Goal: Transaction & Acquisition: Subscribe to service/newsletter

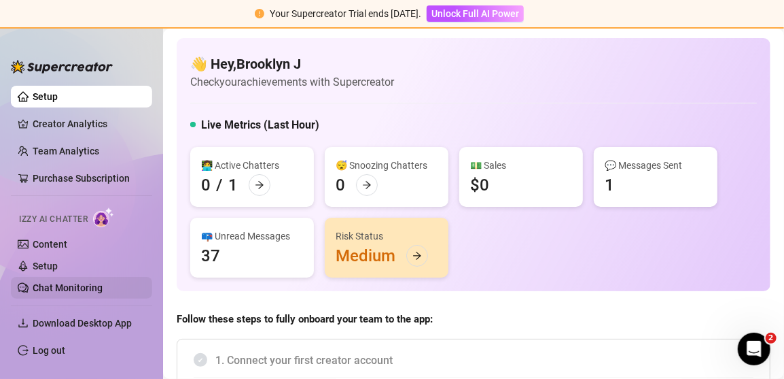
click at [43, 282] on link "Chat Monitoring" at bounding box center [68, 287] width 70 height 11
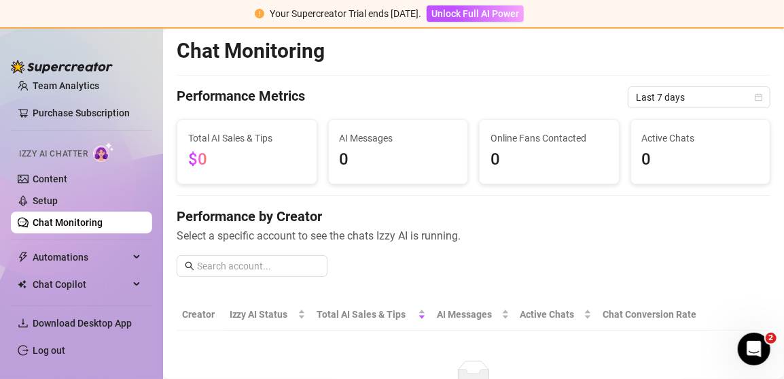
scroll to position [126, 0]
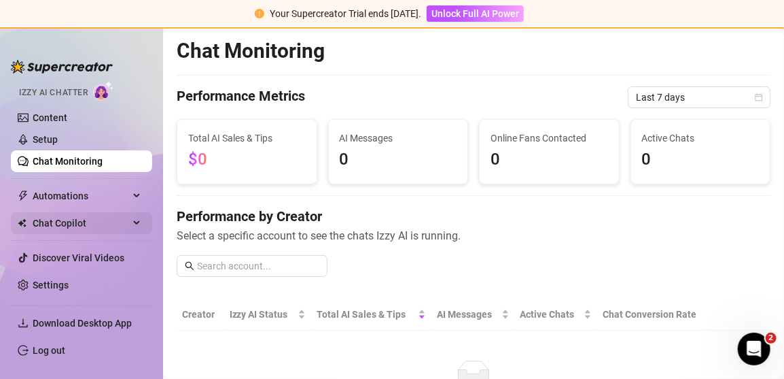
click at [65, 219] on span "Chat Copilot" at bounding box center [81, 223] width 97 height 22
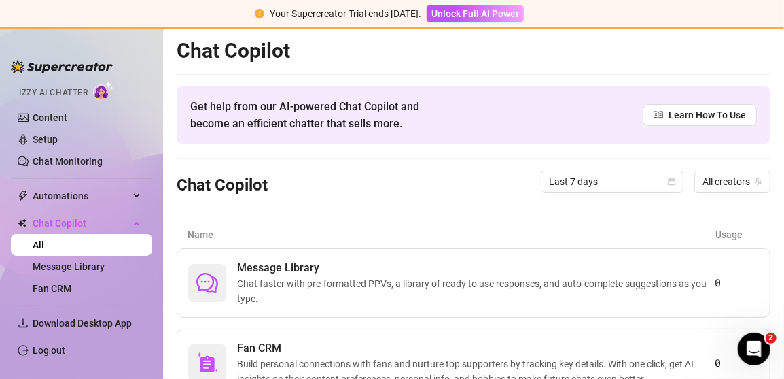
scroll to position [57, 0]
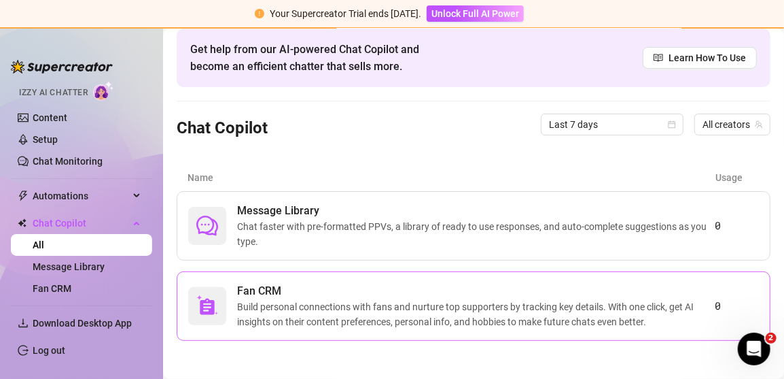
click at [334, 302] on span "Build personal connections with fans and nurture top supporters by tracking key…" at bounding box center [476, 314] width 478 height 30
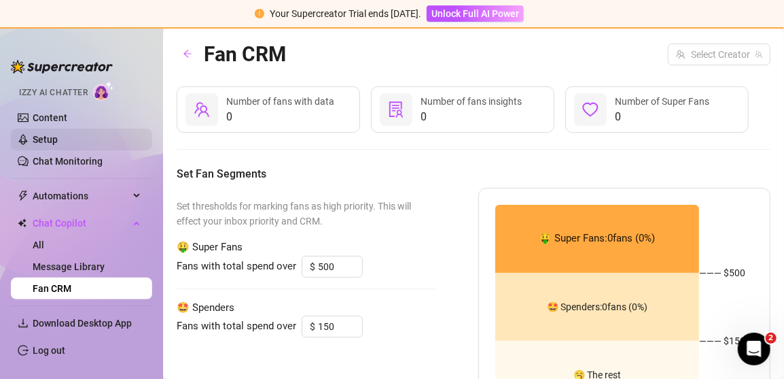
click at [43, 134] on link "Setup" at bounding box center [45, 139] width 25 height 11
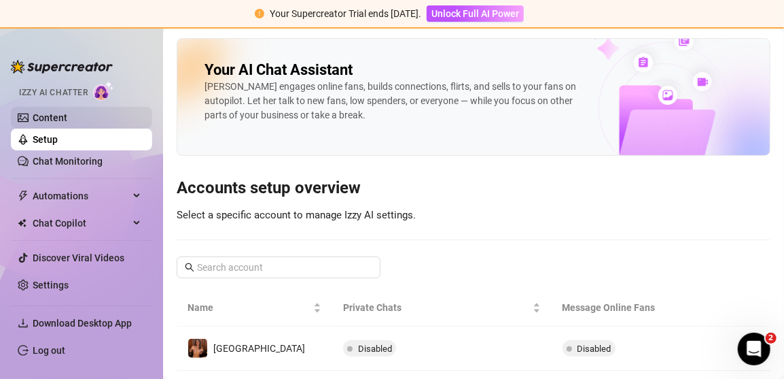
click at [55, 112] on link "Content" at bounding box center [50, 117] width 35 height 11
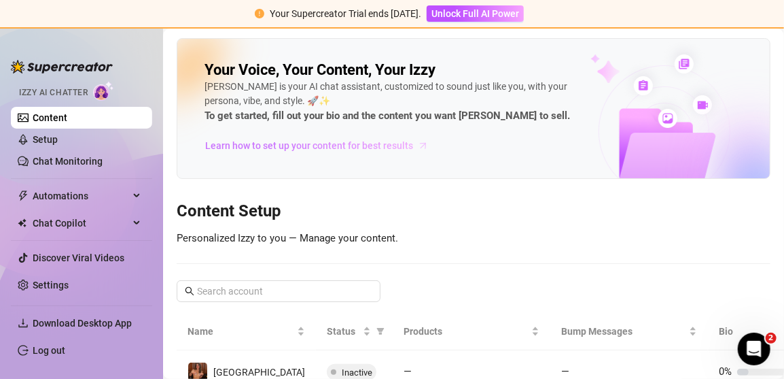
scroll to position [64, 0]
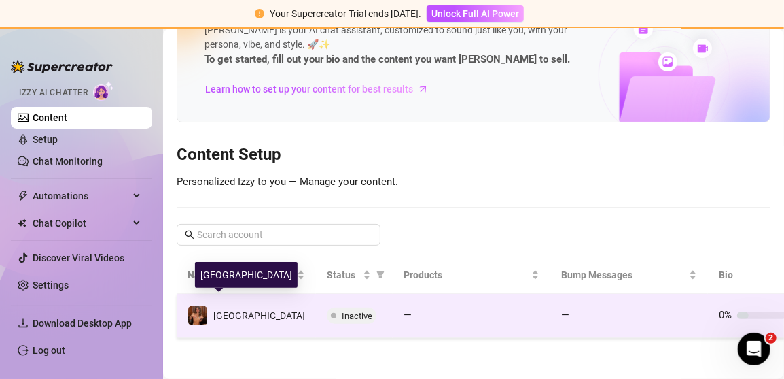
click at [244, 310] on span "[GEOGRAPHIC_DATA]" at bounding box center [259, 315] width 92 height 11
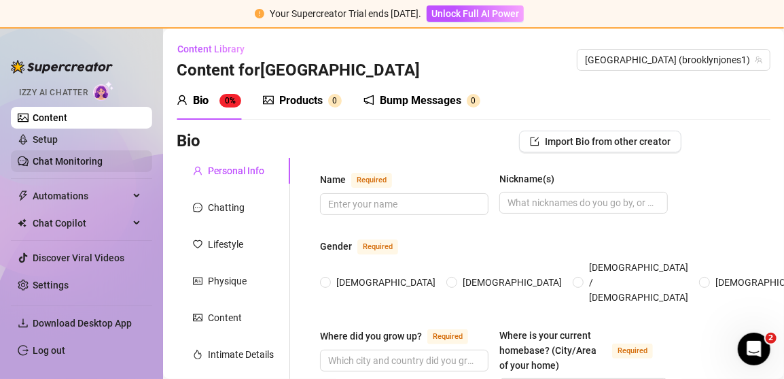
click at [56, 160] on link "Chat Monitoring" at bounding box center [68, 161] width 70 height 11
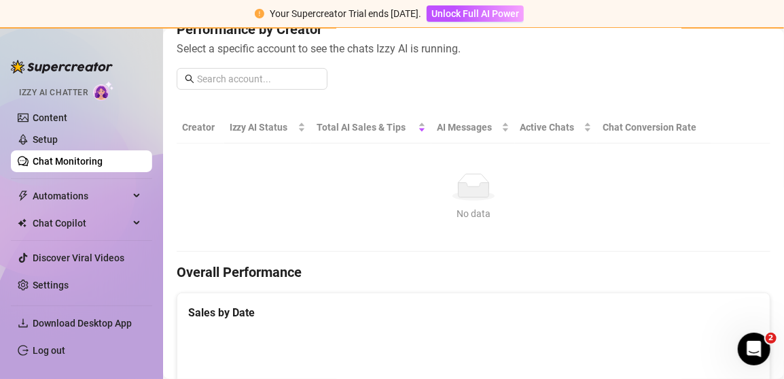
scroll to position [218, 0]
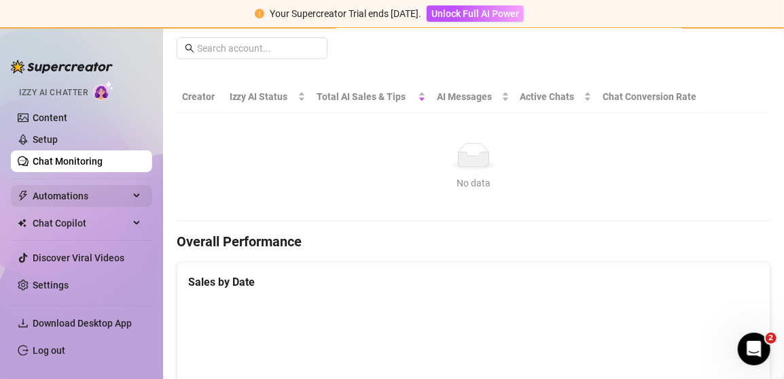
click at [59, 198] on span "Automations" at bounding box center [81, 196] width 97 height 22
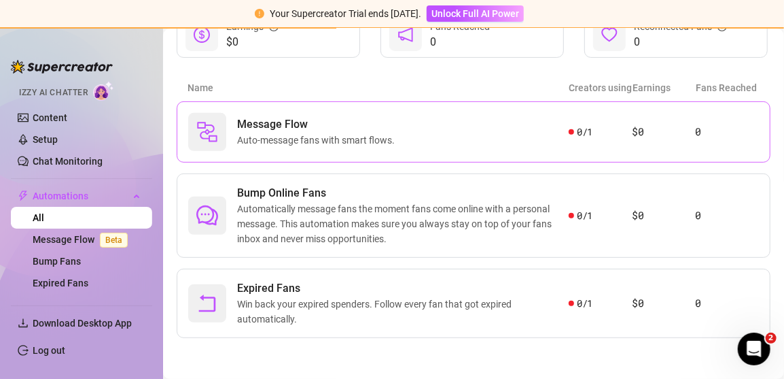
click at [347, 147] on span "Auto-message fans with smart flows." at bounding box center [318, 140] width 163 height 15
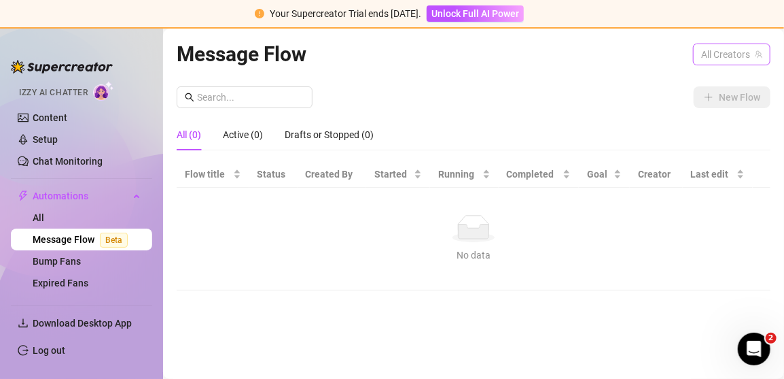
click at [733, 63] on span "All Creators" at bounding box center [731, 54] width 61 height 20
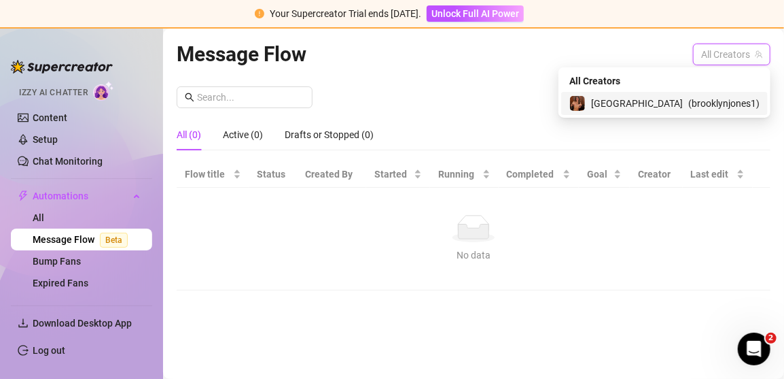
click at [697, 94] on div "[GEOGRAPHIC_DATA] ( brooklynjones1 )" at bounding box center [664, 103] width 207 height 23
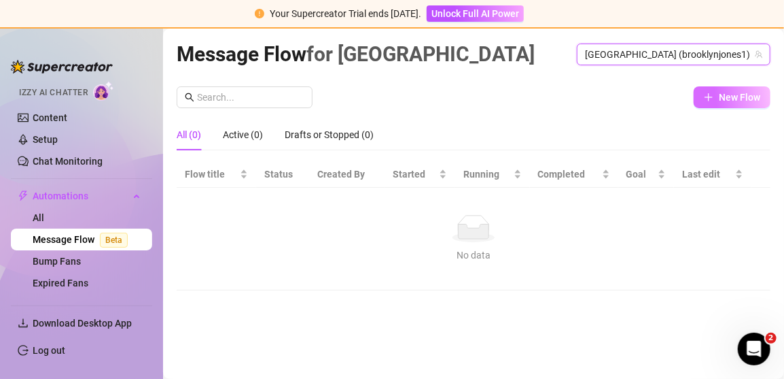
click at [716, 100] on button "New Flow" at bounding box center [732, 97] width 77 height 22
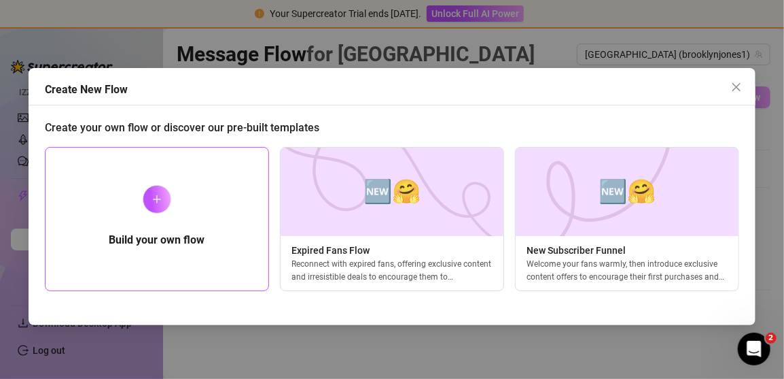
click at [203, 186] on div "Build your own flow" at bounding box center [157, 219] width 224 height 144
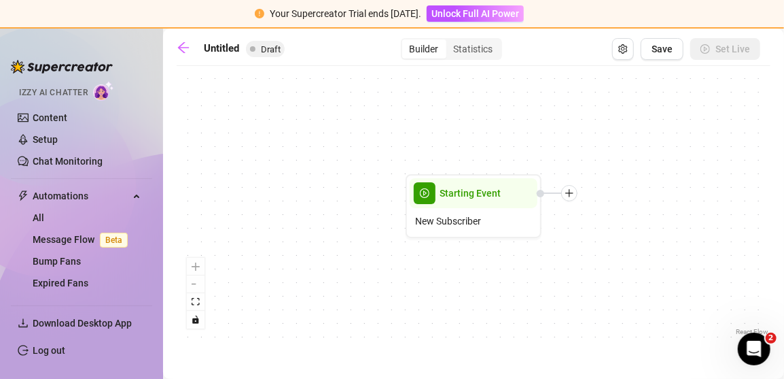
click at [188, 39] on div "Untitled Draft Builder Statistics Save Set Live" at bounding box center [469, 49] width 584 height 22
click at [183, 50] on icon "arrow-left" at bounding box center [183, 47] width 11 height 11
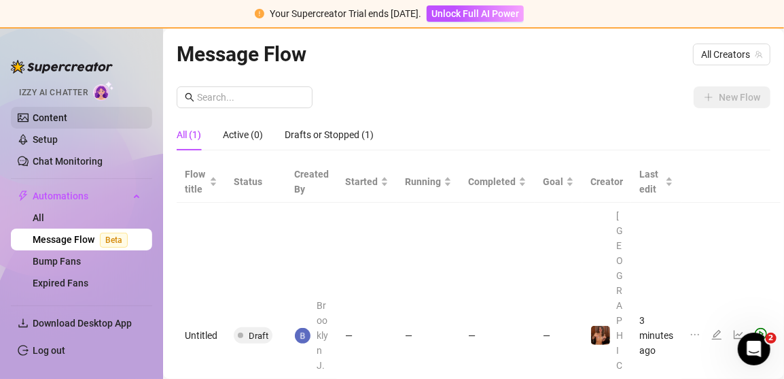
click at [59, 117] on link "Content" at bounding box center [50, 117] width 35 height 11
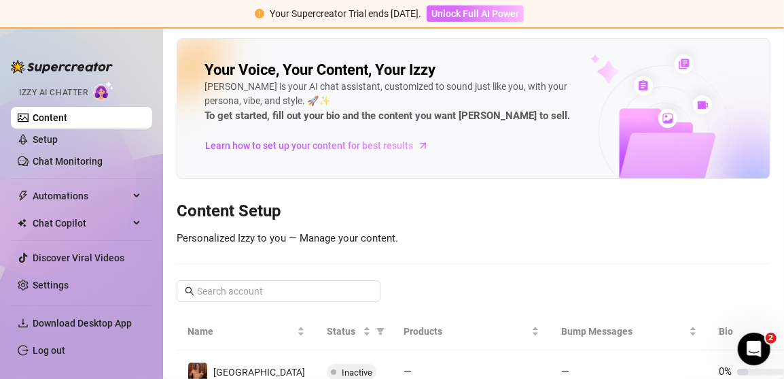
click at [485, 5] on button "Unlock Full AI Power" at bounding box center [475, 13] width 97 height 16
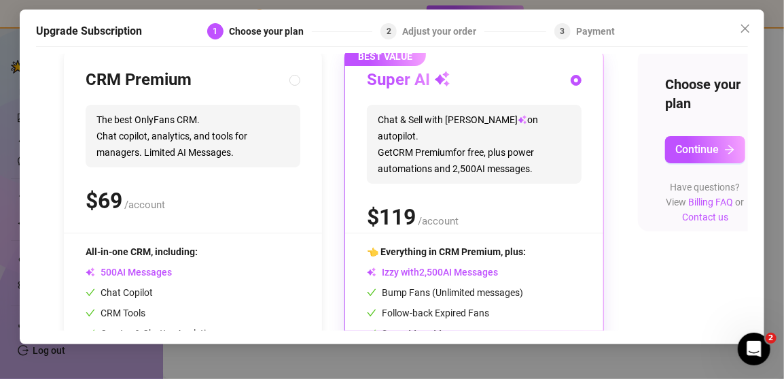
scroll to position [149, 0]
click at [206, 194] on div "$ /account" at bounding box center [193, 201] width 215 height 34
radio input "true"
radio input "false"
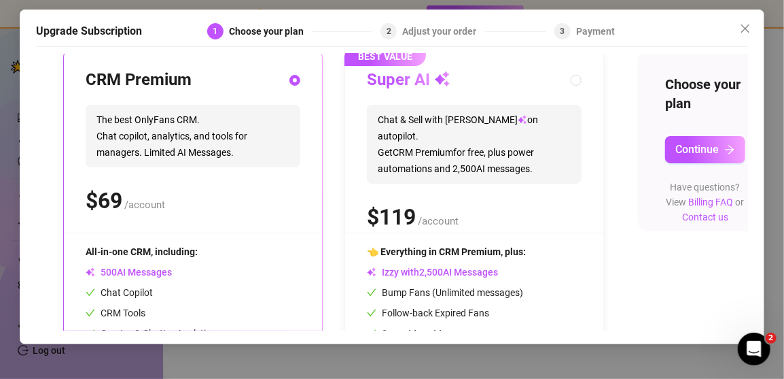
click at [206, 194] on div "$ /account" at bounding box center [193, 201] width 215 height 34
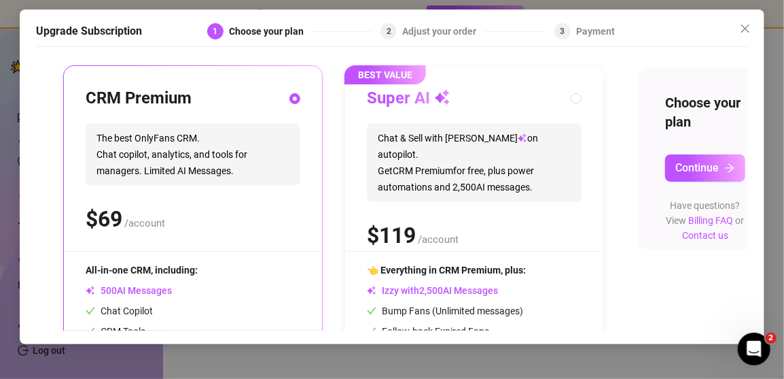
scroll to position [131, 0]
